Goal: Task Accomplishment & Management: Manage account settings

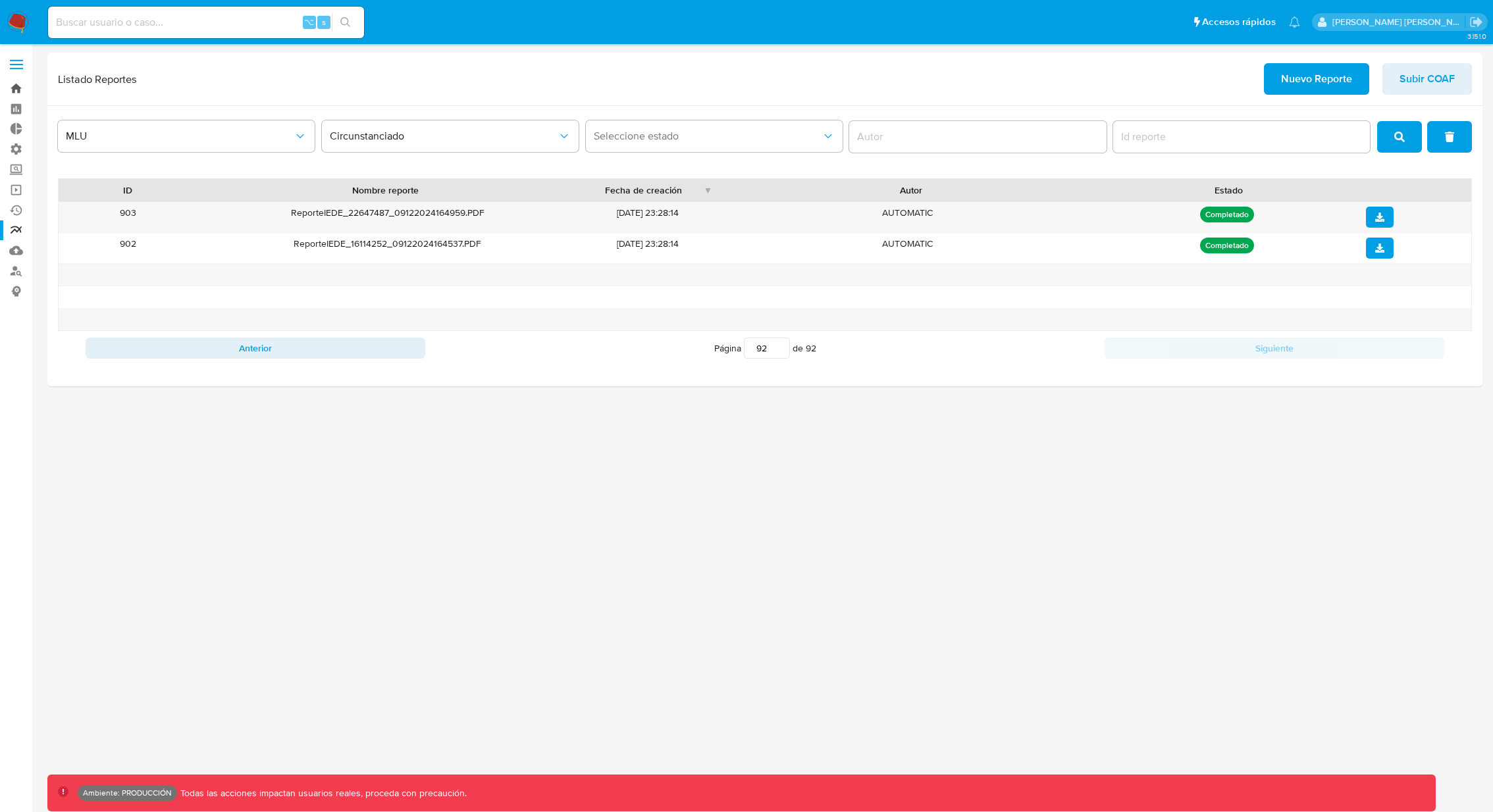
click at [17, 88] on link "Bandeja" at bounding box center [78, 89] width 156 height 20
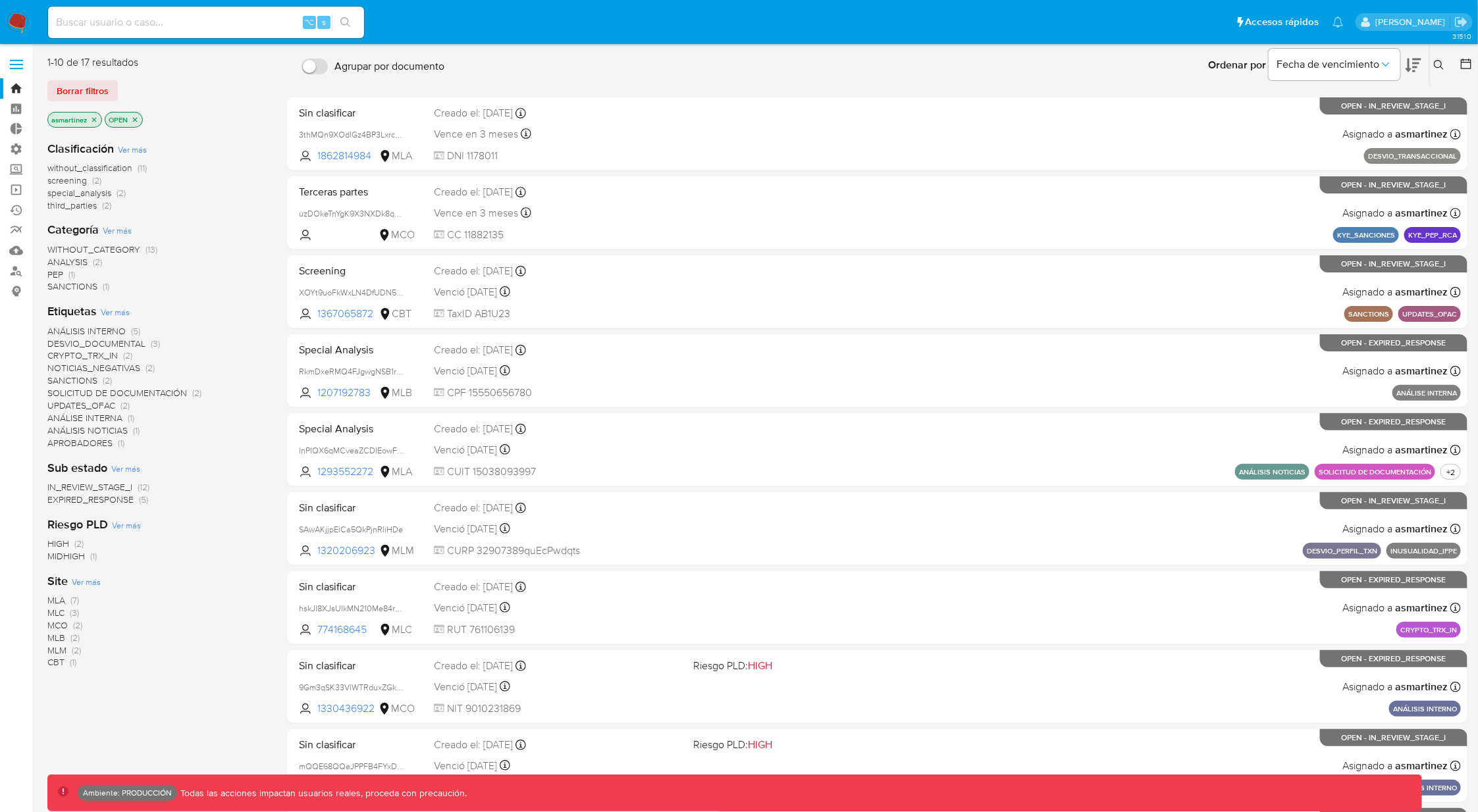
click at [92, 117] on icon "close-filter" at bounding box center [94, 119] width 4 height 4
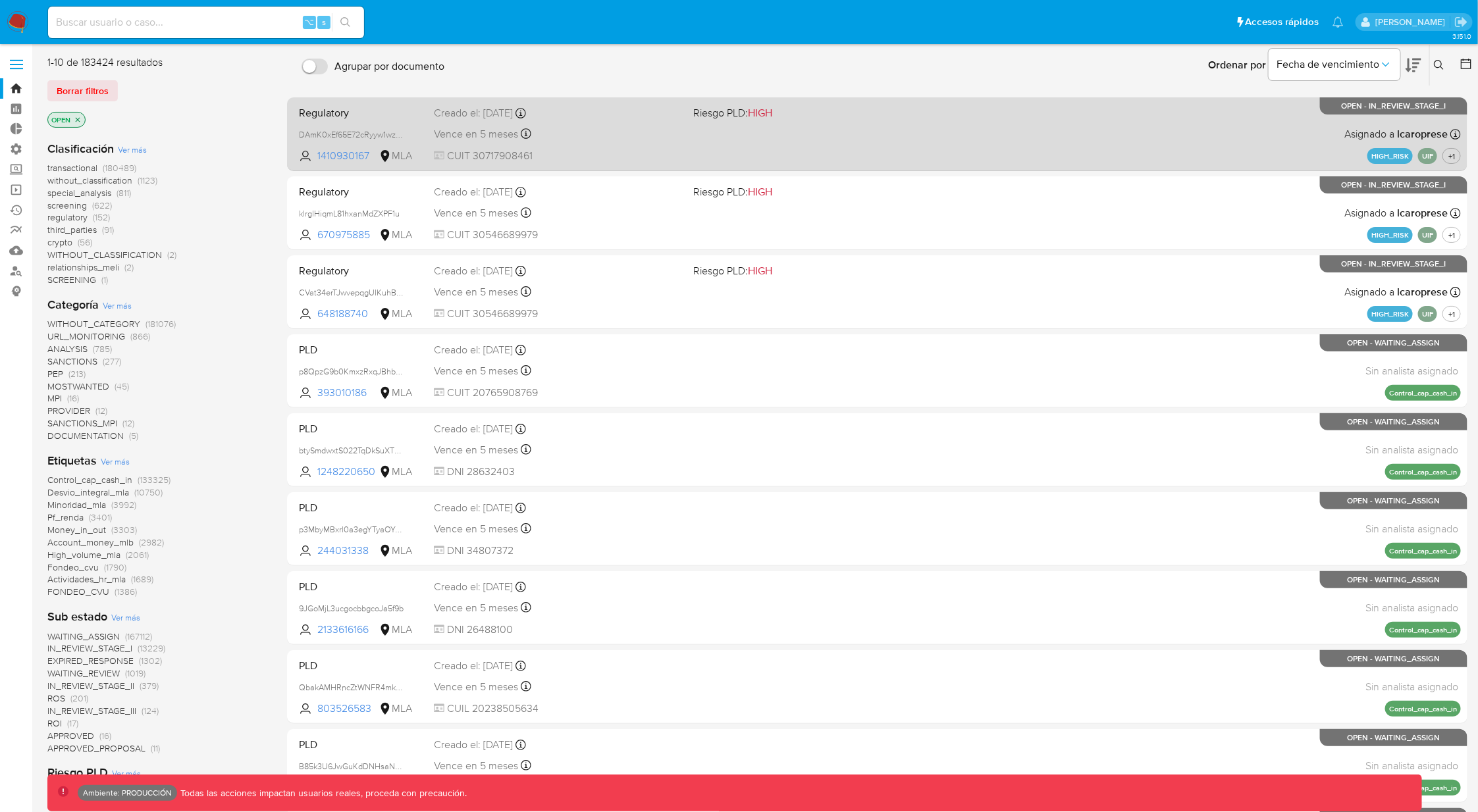
click at [1000, 137] on div "Regulatory DAmK0xEf65E72cRyyw1wzIP3 1410930167 MLA Riesgo PLD: HIGH Creado el: …" at bounding box center [877, 134] width 1168 height 67
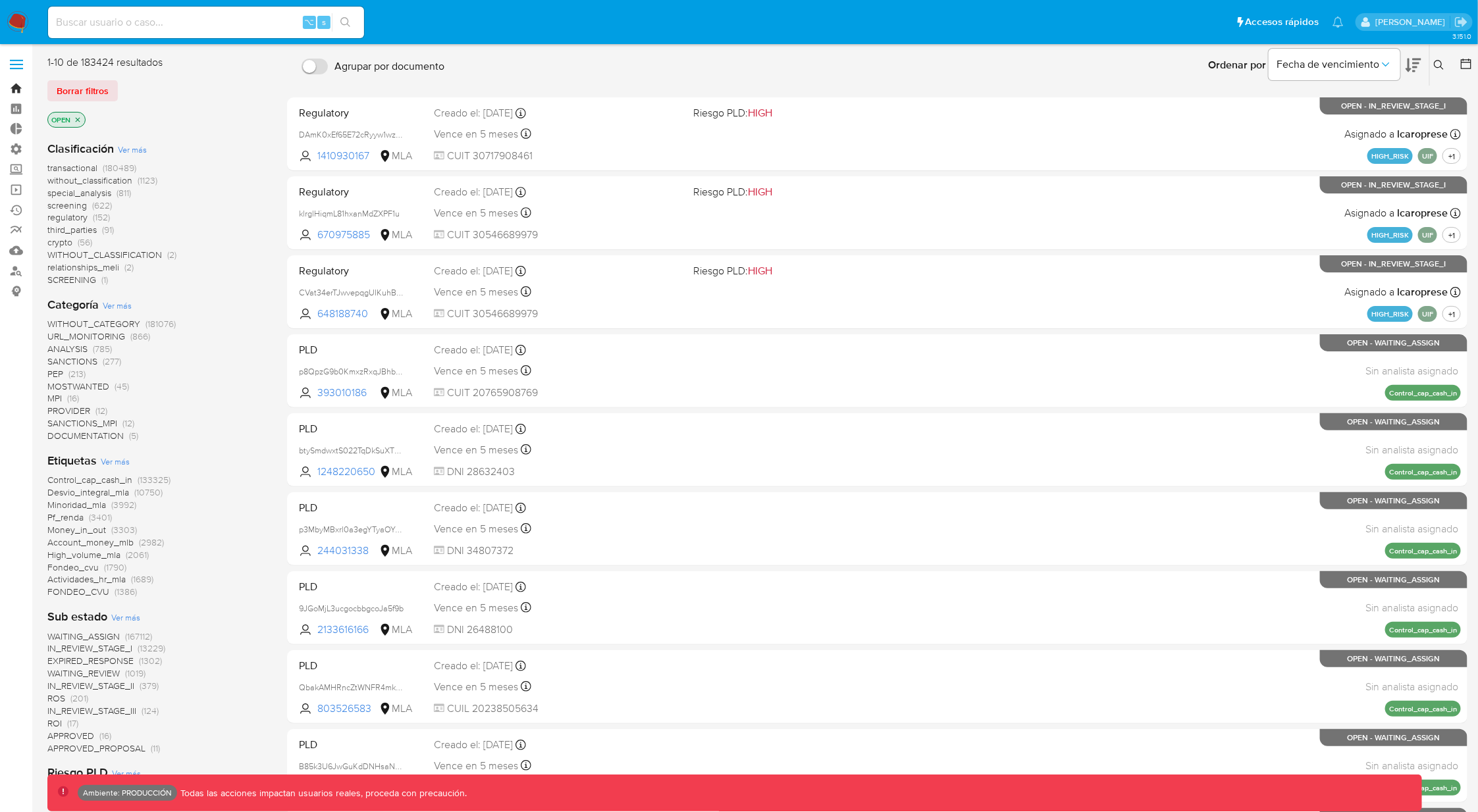
click at [19, 82] on link "Bandeja" at bounding box center [78, 89] width 156 height 20
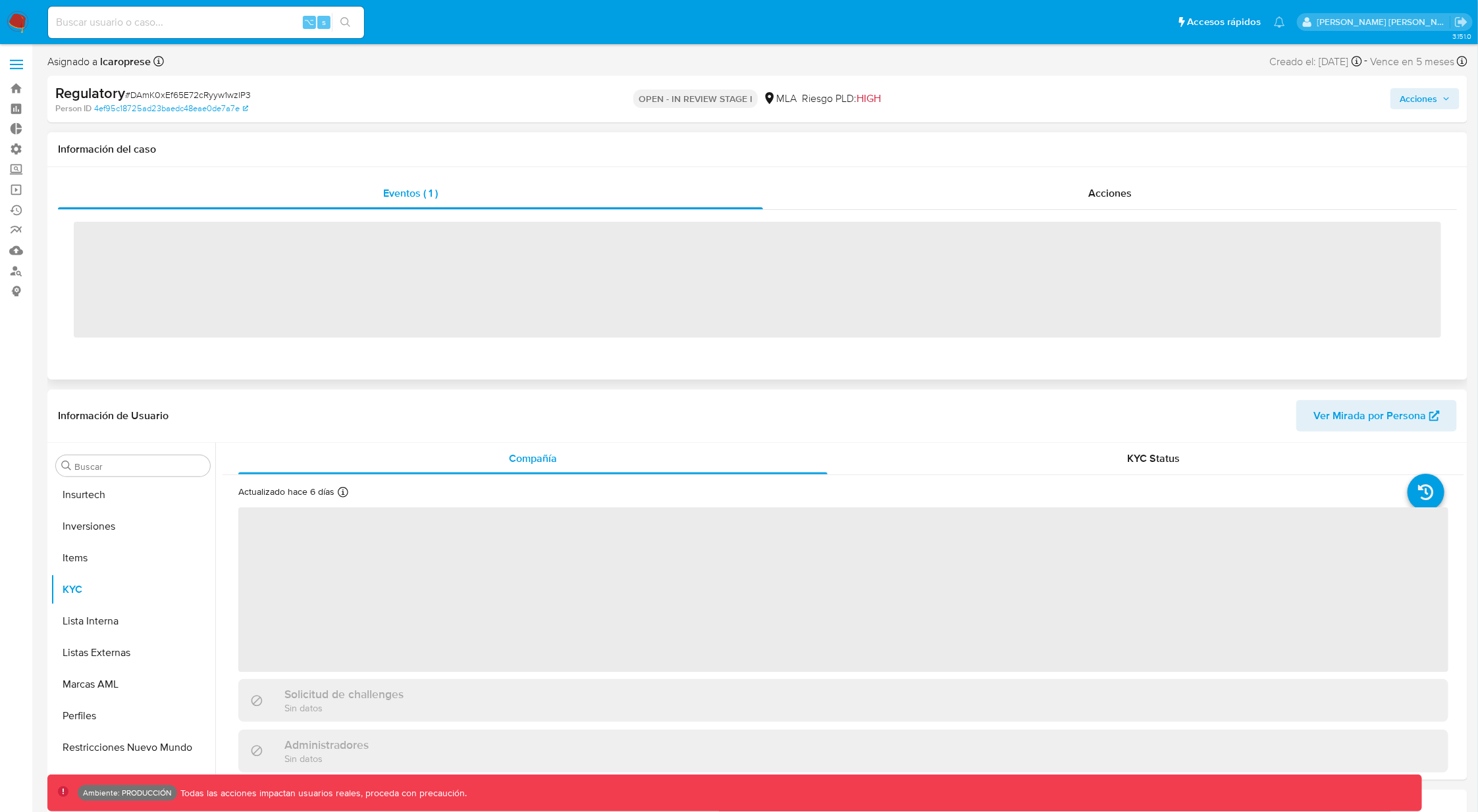
scroll to position [587, 0]
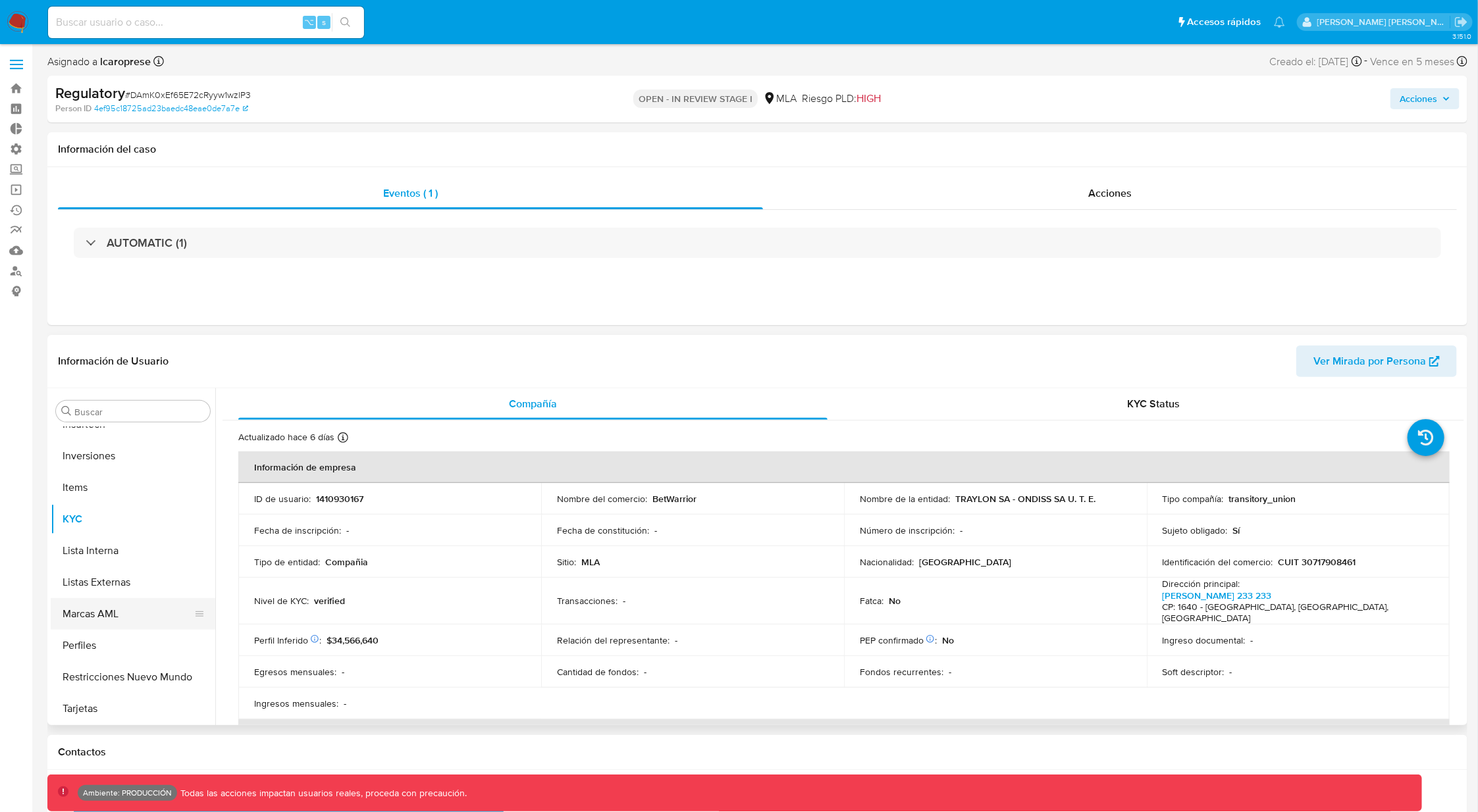
select select "10"
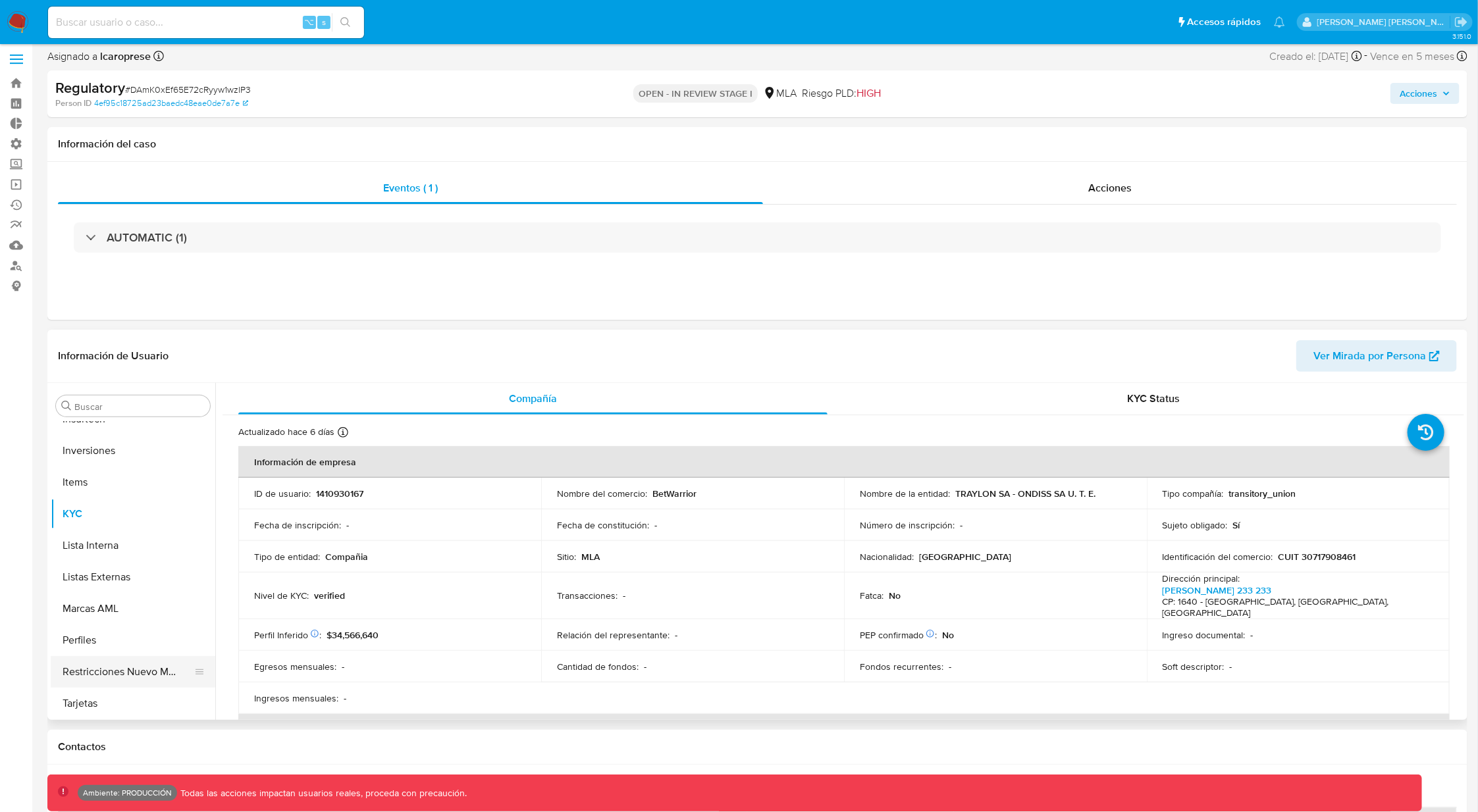
scroll to position [9, 0]
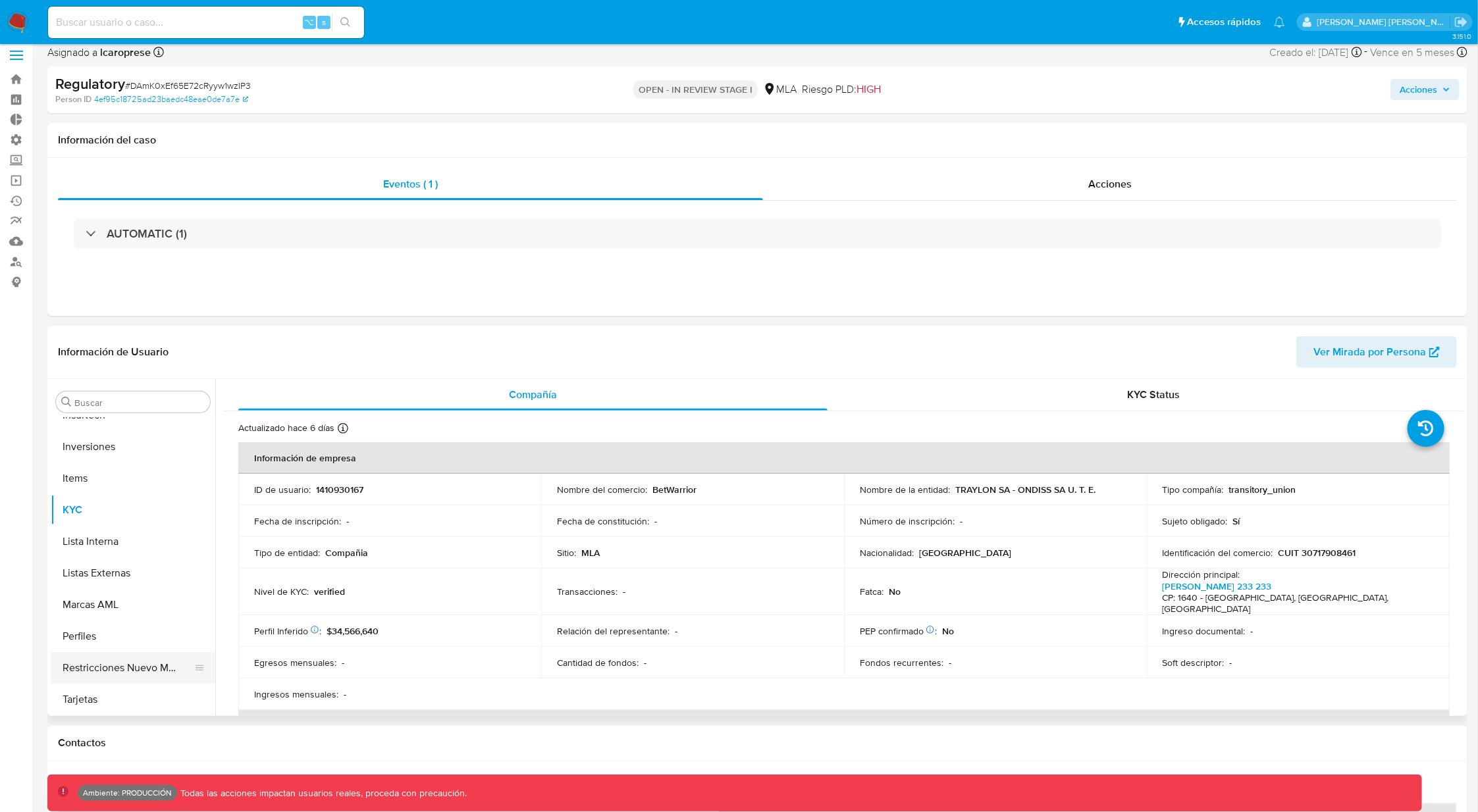
click at [154, 662] on button "Restricciones Nuevo Mundo" at bounding box center [127, 668] width 154 height 32
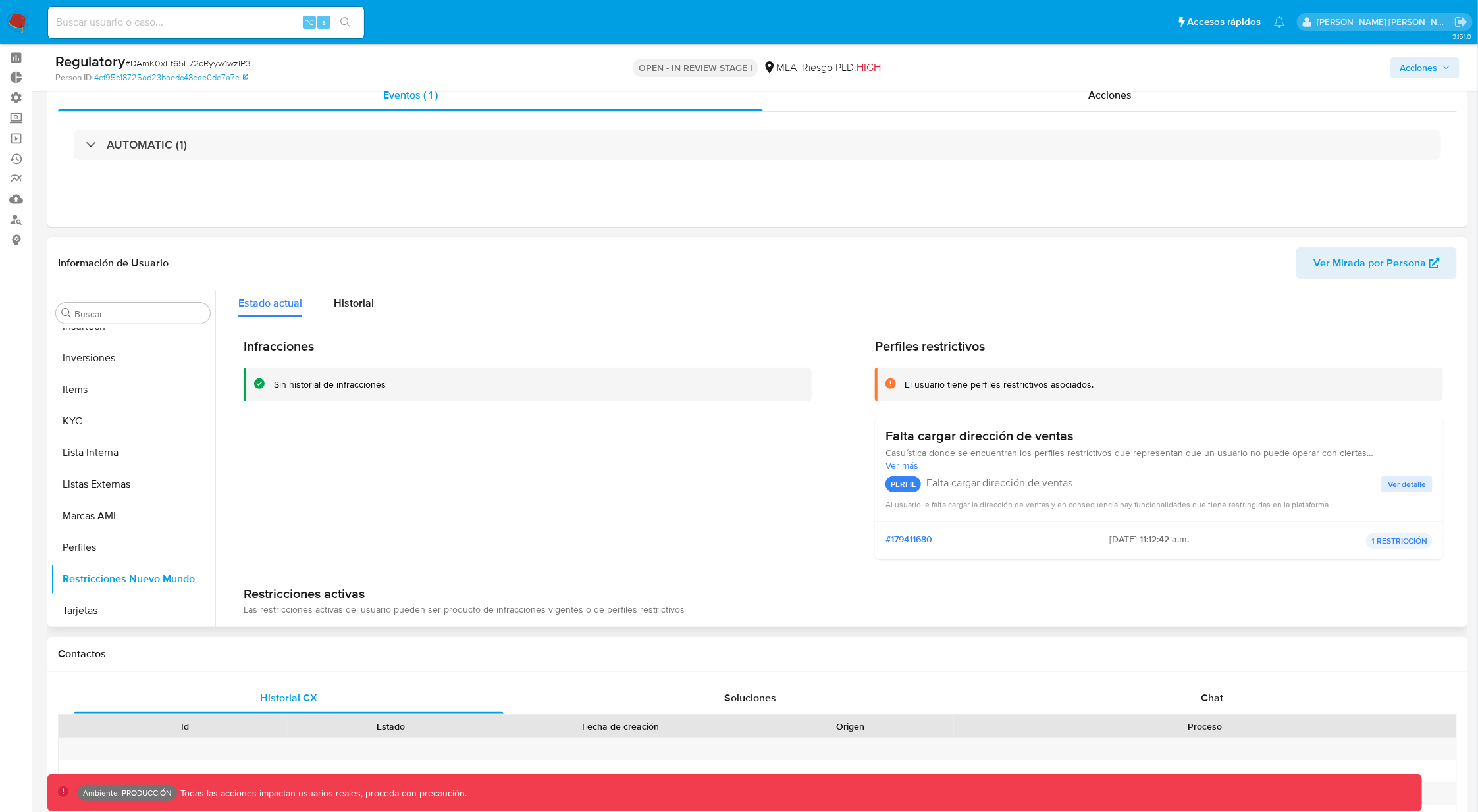
scroll to position [0, 0]
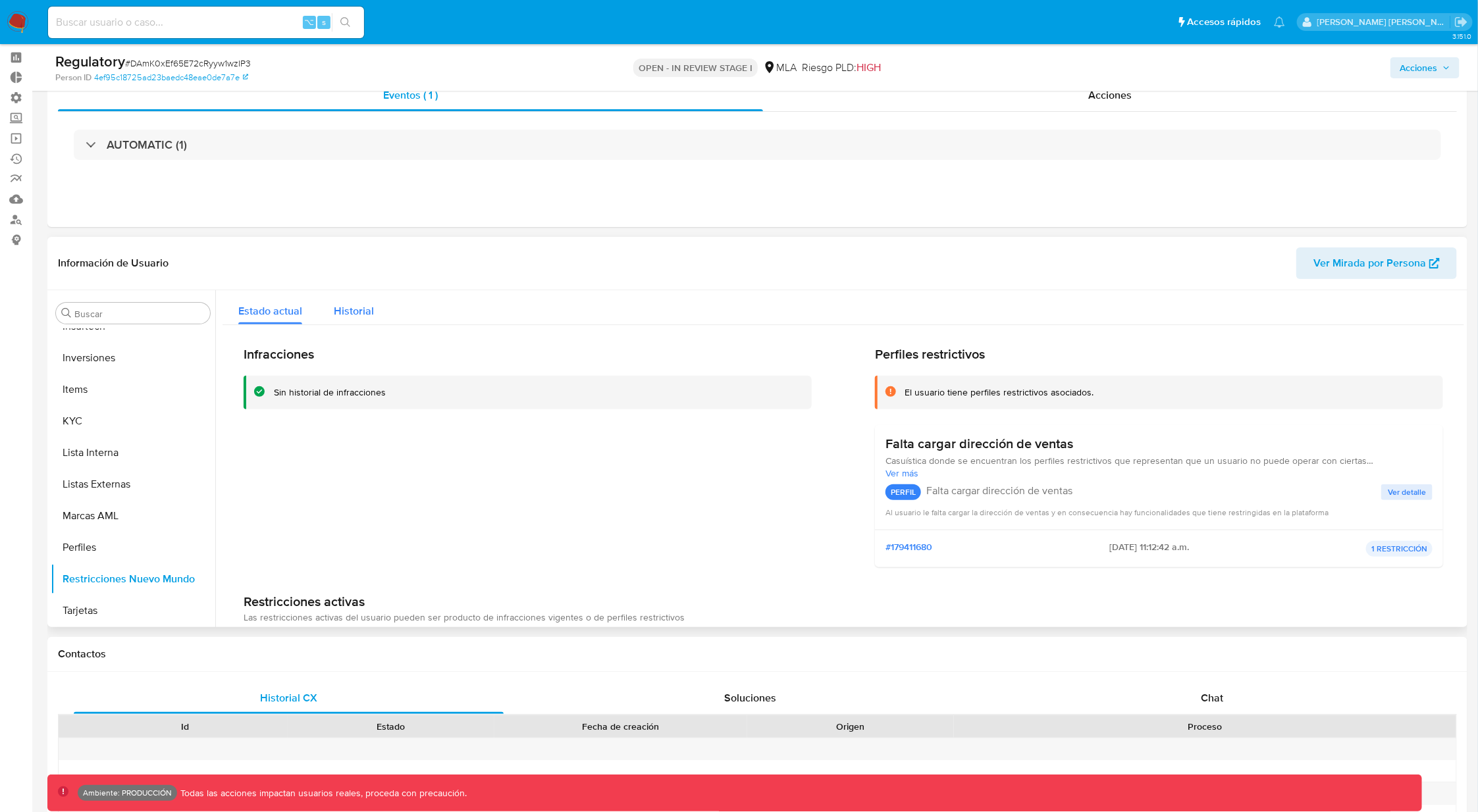
click at [371, 303] on span "Historial" at bounding box center [354, 311] width 40 height 15
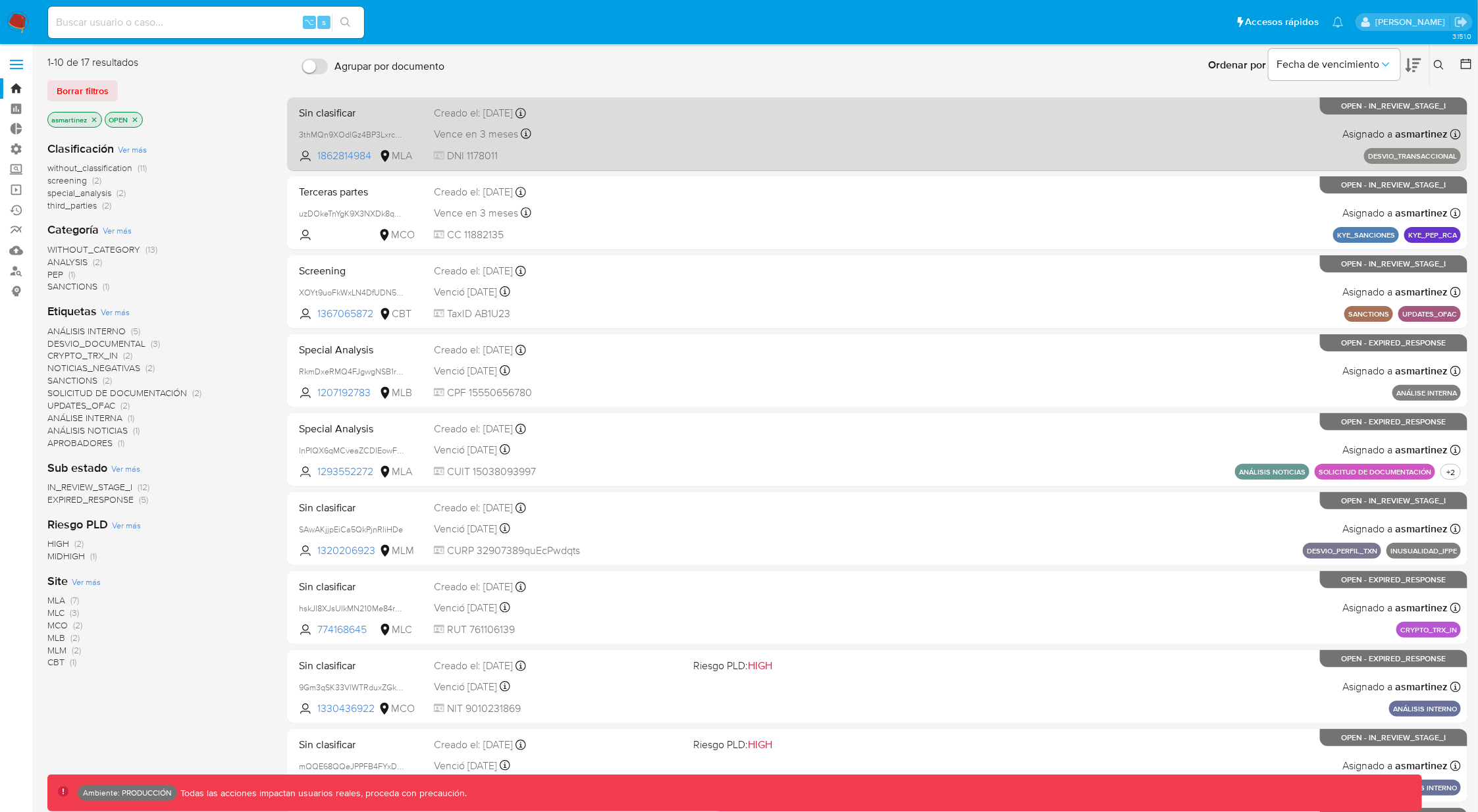
click at [938, 154] on div "Sin clasificar 3thMQn9XOdlGz4BP3LxrcejS 1862814984 MLA Creado el: 06/08/2025 Cr…" at bounding box center [877, 134] width 1168 height 67
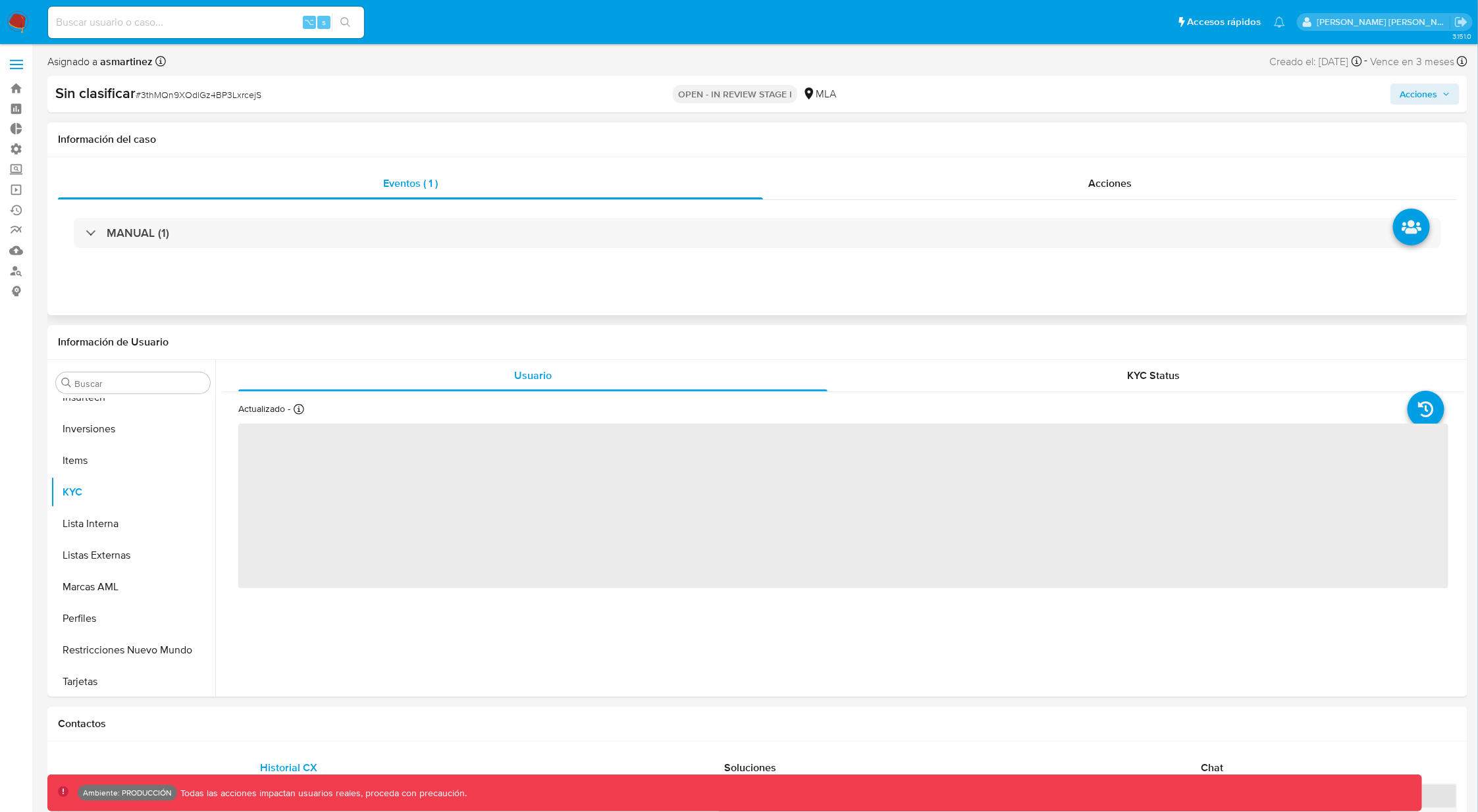
scroll to position [587, 0]
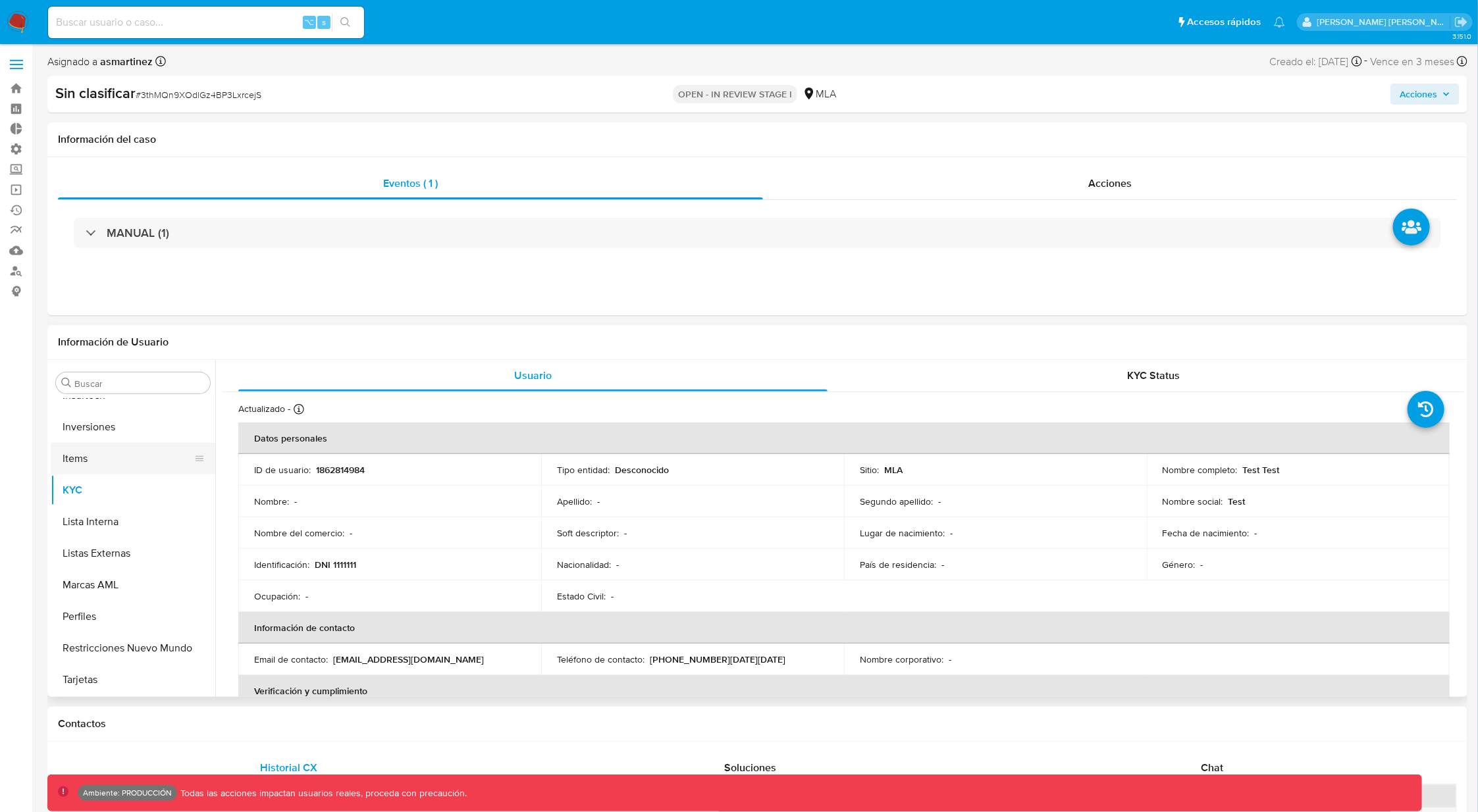
select select "10"
click at [139, 648] on button "Restricciones Nuevo Mundo" at bounding box center [127, 648] width 154 height 32
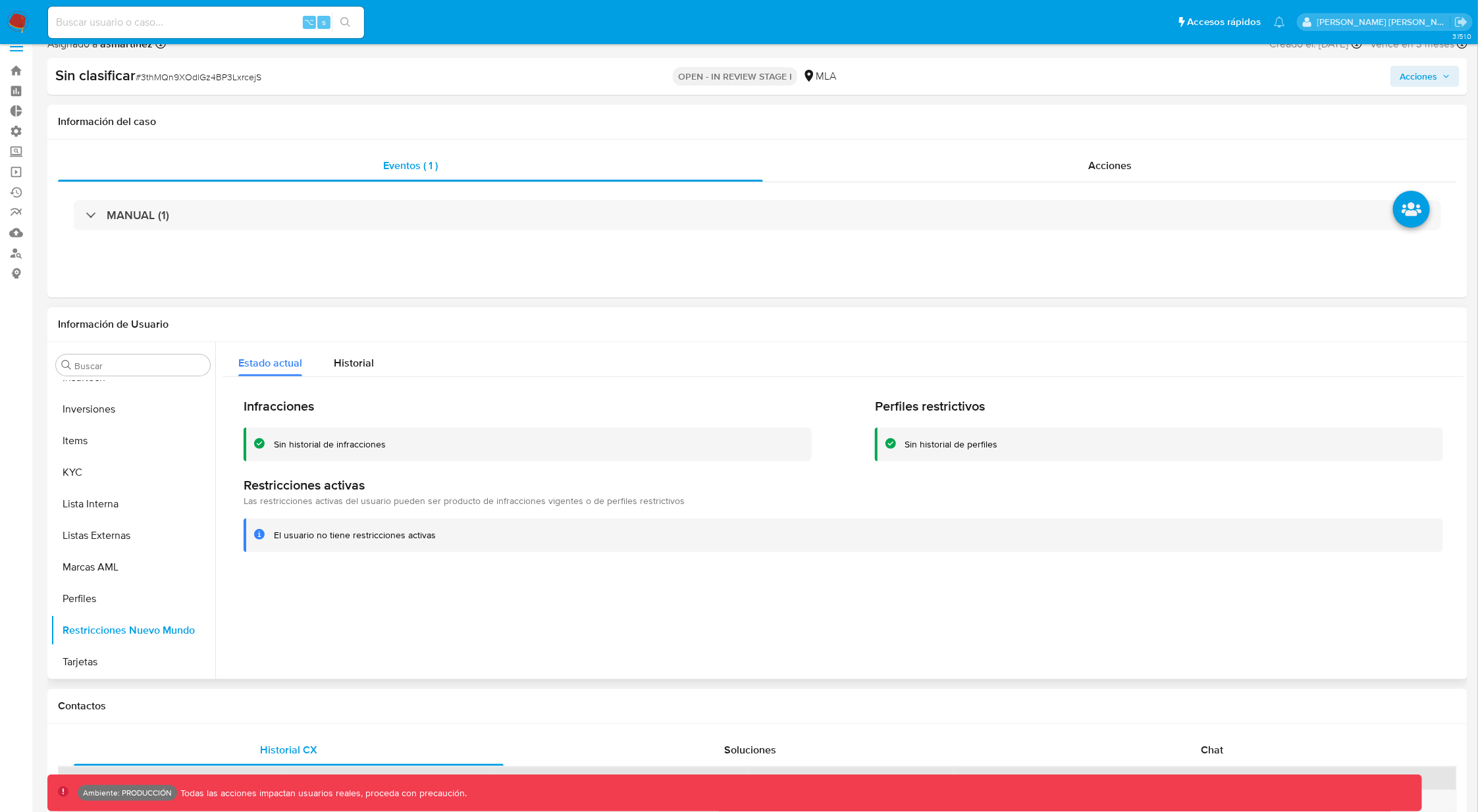
scroll to position [0, 0]
